Goal: Information Seeking & Learning: Understand process/instructions

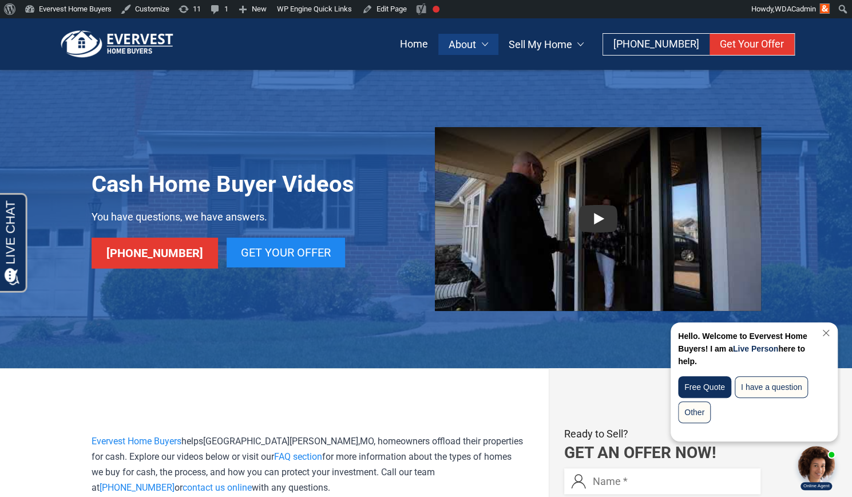
click at [140, 31] on img at bounding box center [117, 44] width 120 height 29
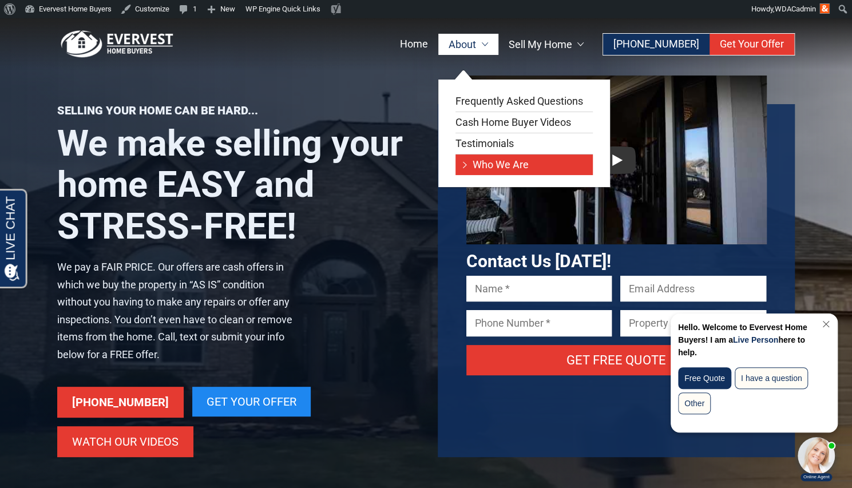
click at [479, 164] on link "Who We Are" at bounding box center [524, 165] width 137 height 21
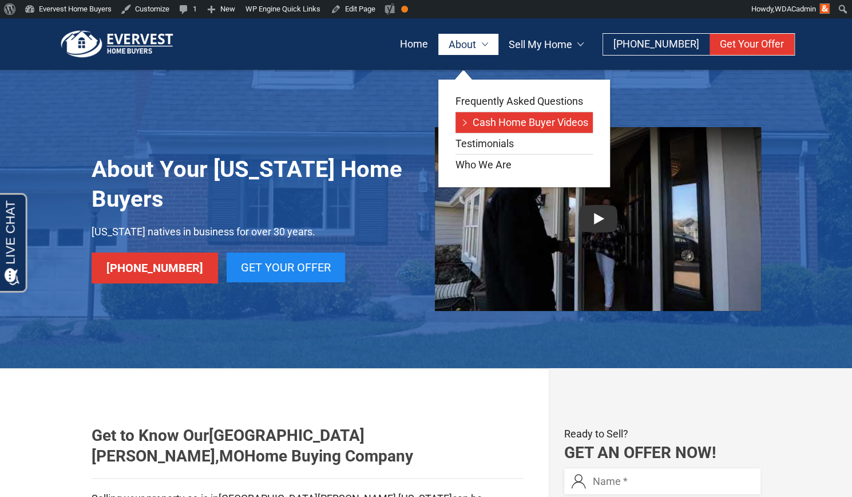
click at [500, 120] on link "Cash Home Buyer Videos" at bounding box center [524, 122] width 137 height 21
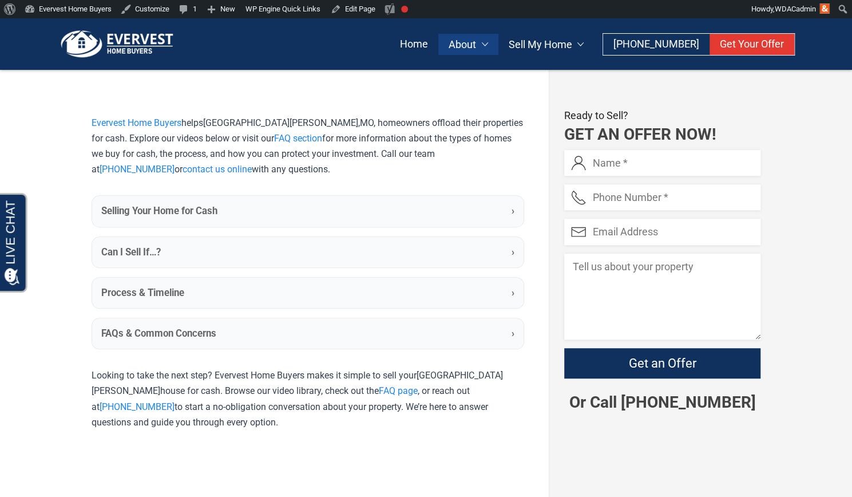
scroll to position [319, 0]
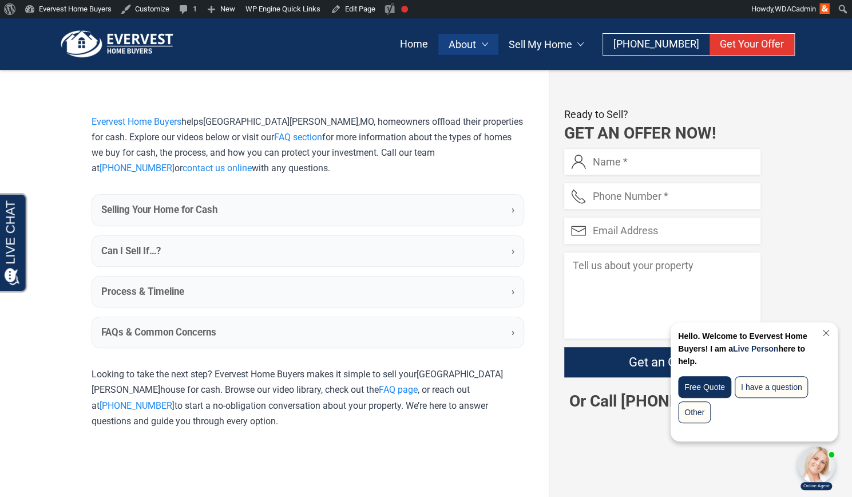
click at [380, 217] on summary "Selling Your Home for Cash ›" at bounding box center [308, 210] width 432 height 30
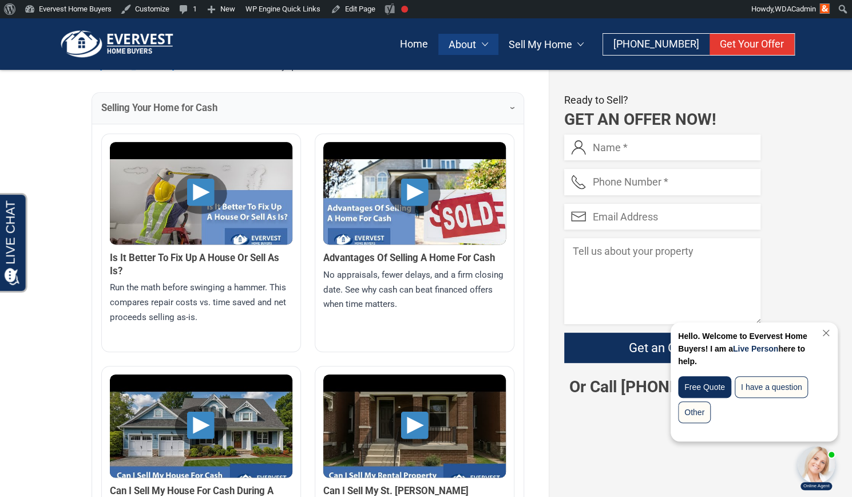
scroll to position [428, 0]
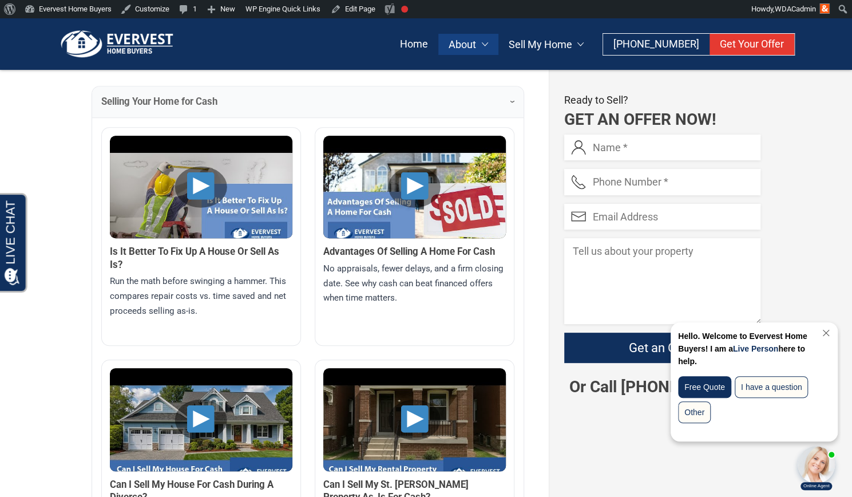
click at [201, 186] on img at bounding box center [201, 204] width 183 height 137
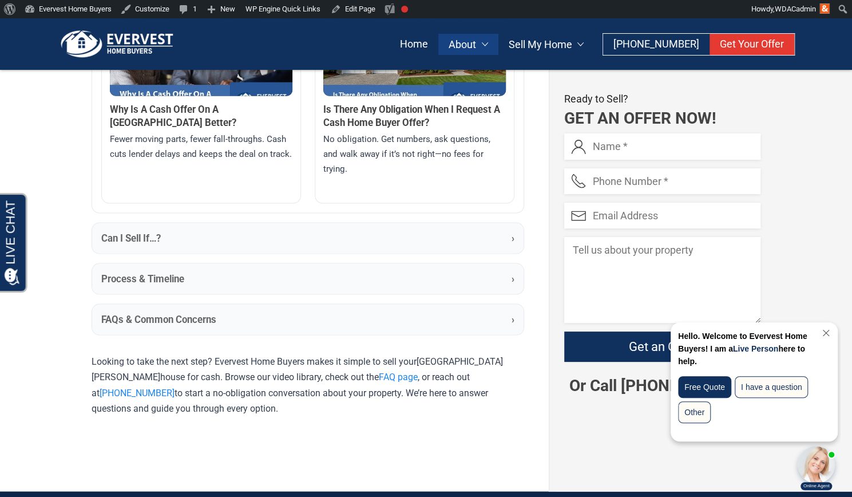
click at [300, 304] on summary "FAQs & Common Concerns ›" at bounding box center [308, 319] width 432 height 30
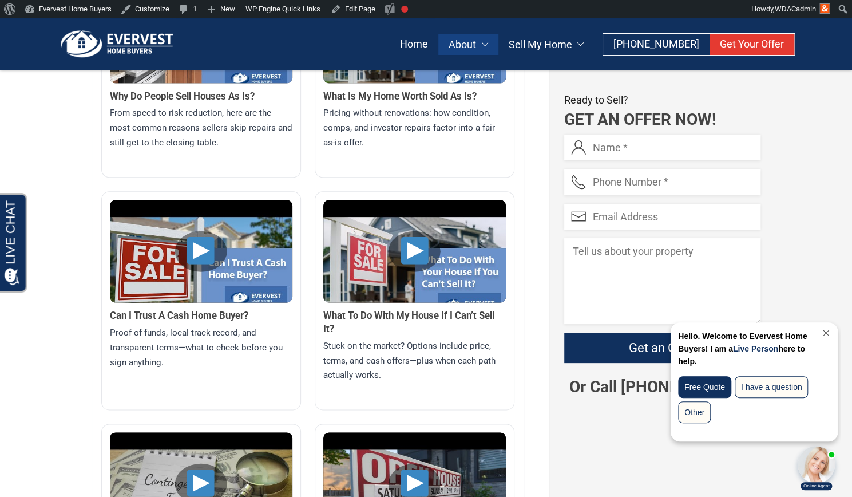
scroll to position [684, 0]
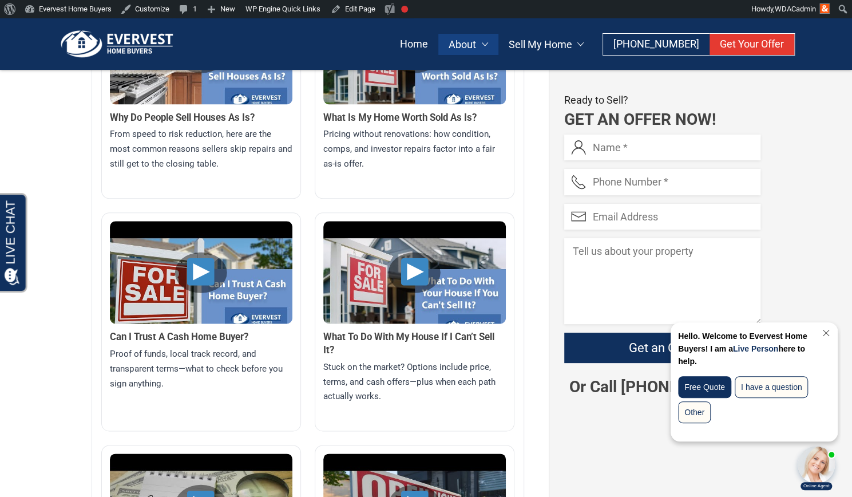
click at [406, 268] on img at bounding box center [414, 289] width 183 height 137
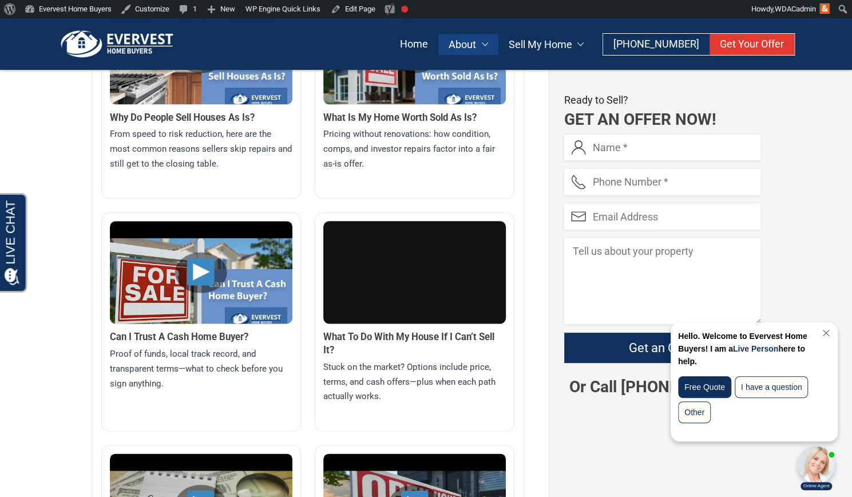
click at [209, 272] on img at bounding box center [201, 289] width 183 height 137
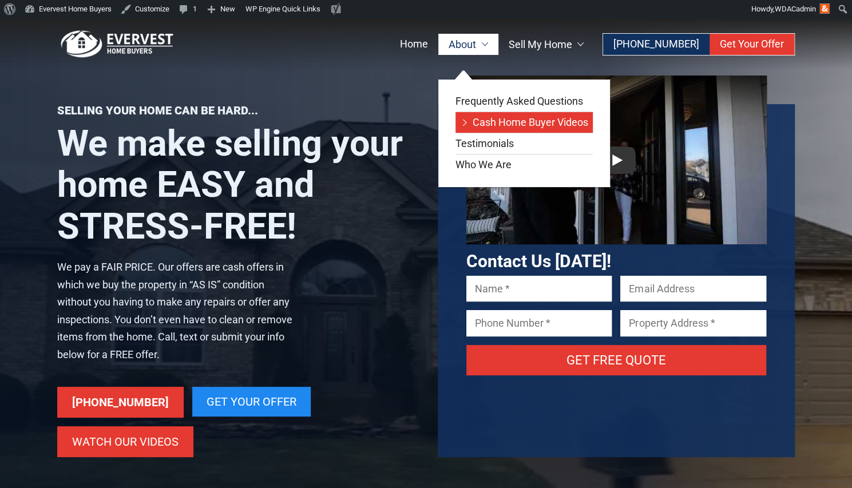
click at [499, 118] on link "Cash Home Buyer Videos" at bounding box center [524, 122] width 137 height 21
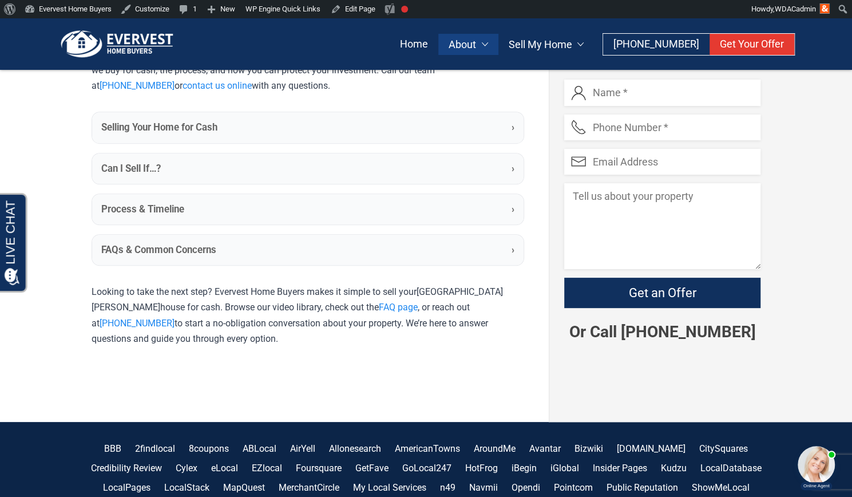
click at [344, 216] on summary "Process & Timeline ›" at bounding box center [308, 209] width 432 height 30
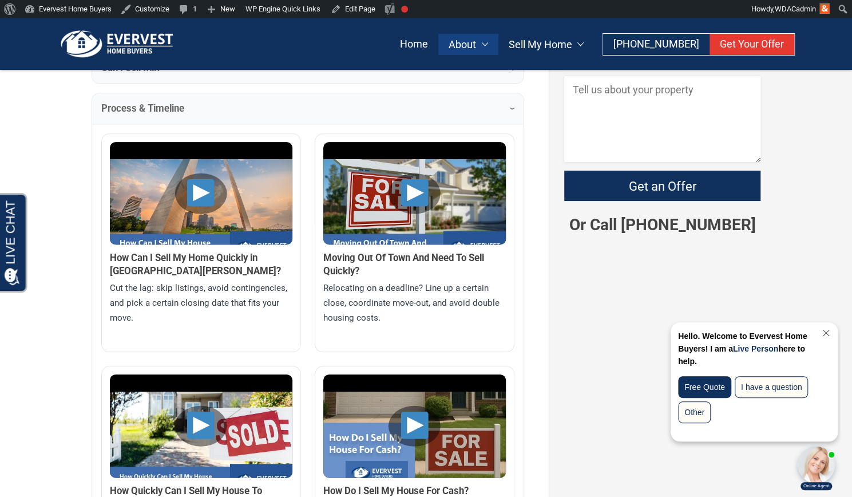
scroll to position [508, 0]
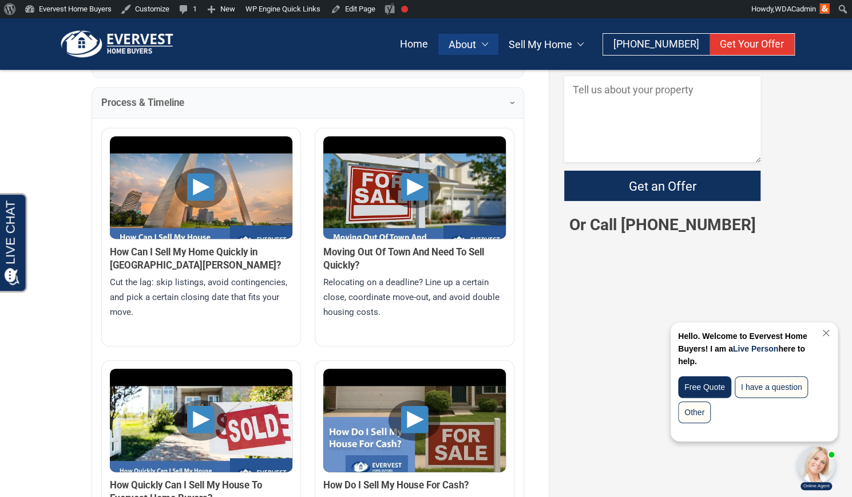
click at [409, 191] on img at bounding box center [414, 204] width 183 height 137
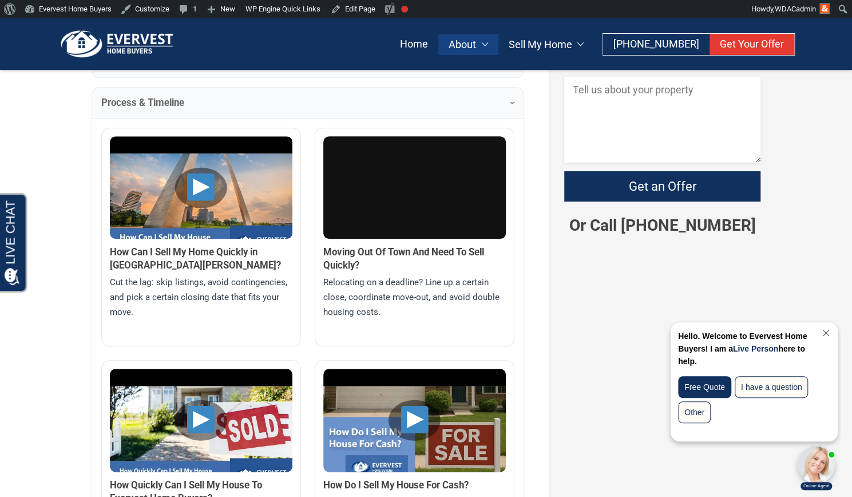
click at [400, 412] on img at bounding box center [414, 437] width 183 height 137
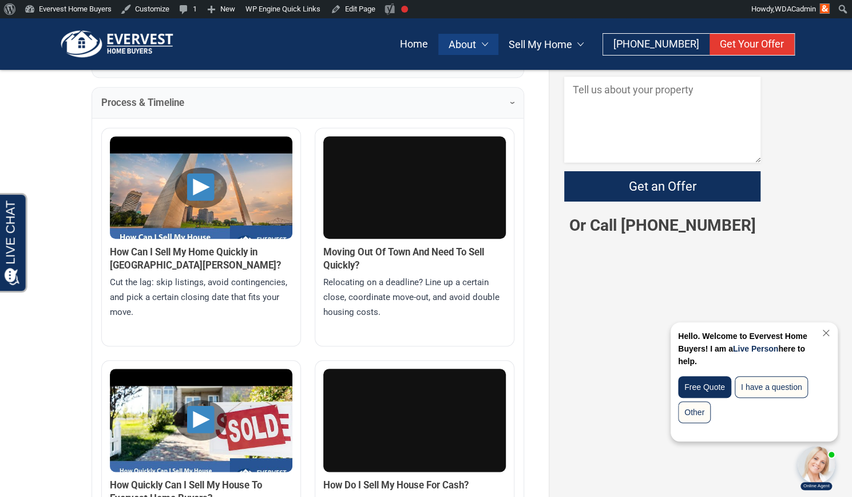
click at [252, 220] on img at bounding box center [201, 204] width 183 height 137
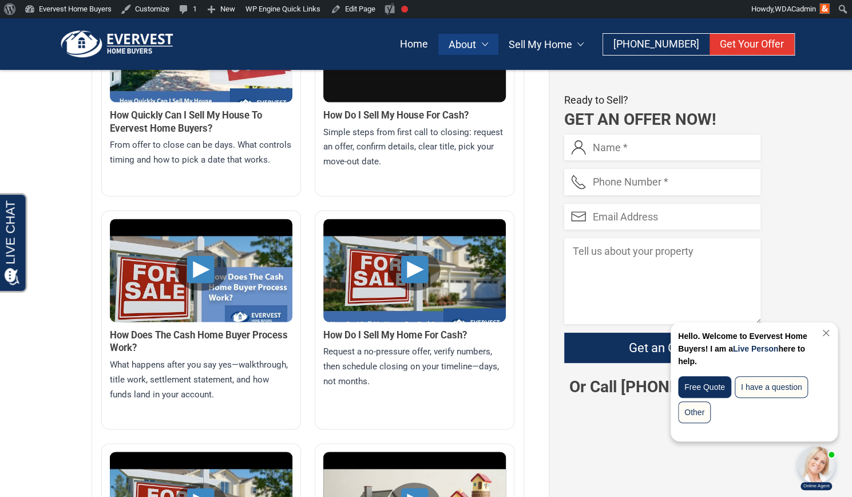
scroll to position [878, 0]
click at [417, 271] on img at bounding box center [414, 287] width 183 height 137
